Goal: Task Accomplishment & Management: Use online tool/utility

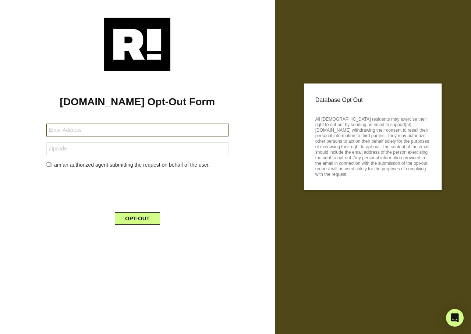
type input "[EMAIL_ADDRESS][DOMAIN_NAME]"
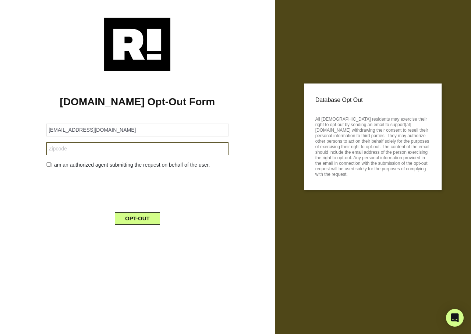
type input "22620"
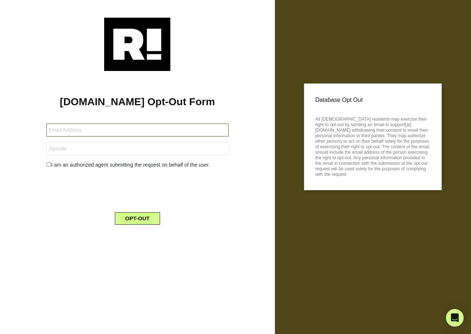
type input "[EMAIL_ADDRESS][DOMAIN_NAME]"
type input "44149"
